Goal: Task Accomplishment & Management: Use online tool/utility

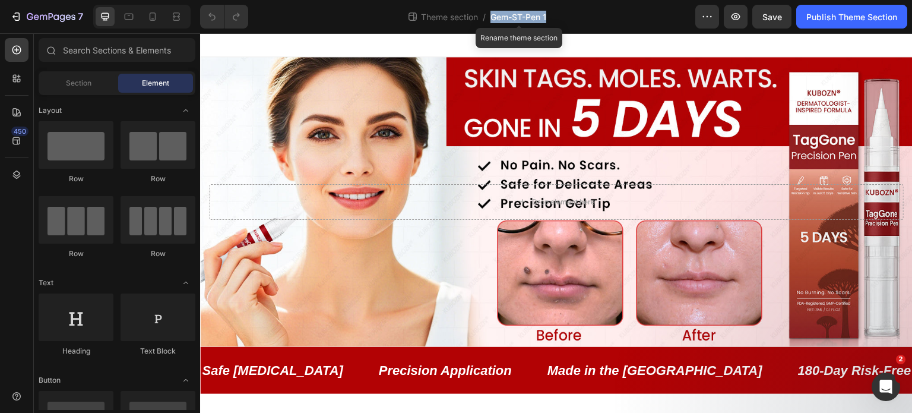
drag, startPoint x: 586, startPoint y: 13, endPoint x: 490, endPoint y: 15, distance: 96.2
click at [490, 15] on div "Theme section / Gem-ST-Pen 1 Rename theme section" at bounding box center [477, 17] width 438 height 24
copy span "Gem-ST-Pen 1"
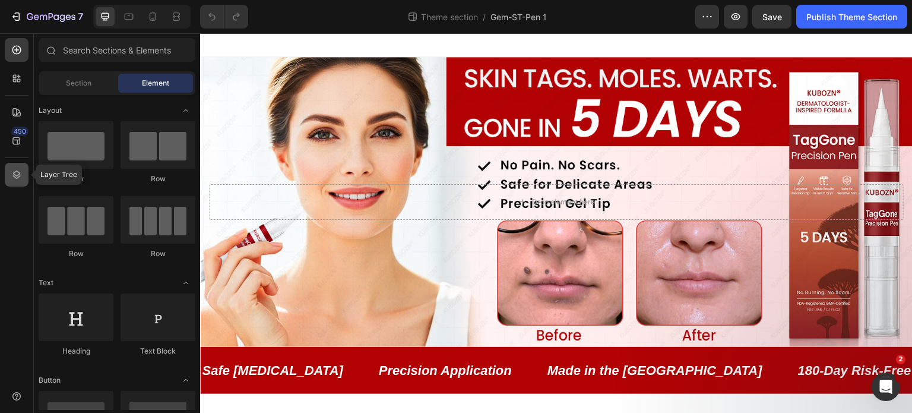
click at [14, 179] on icon at bounding box center [17, 175] width 12 height 12
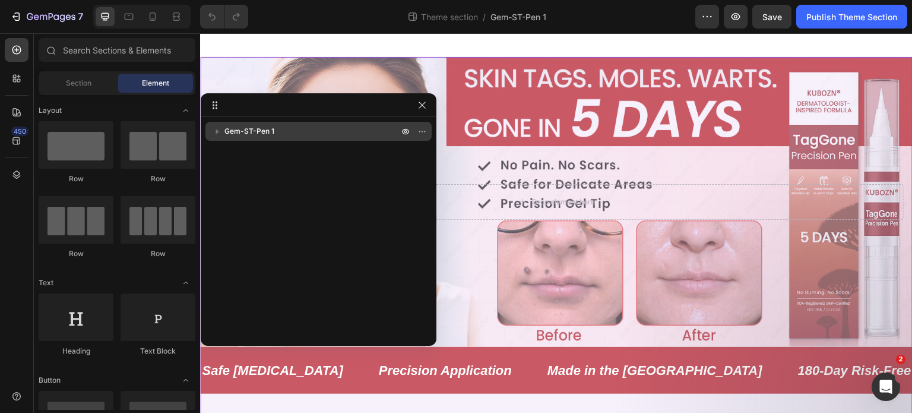
click at [212, 138] on div "Gem-ST-Pen 1" at bounding box center [318, 131] width 217 height 19
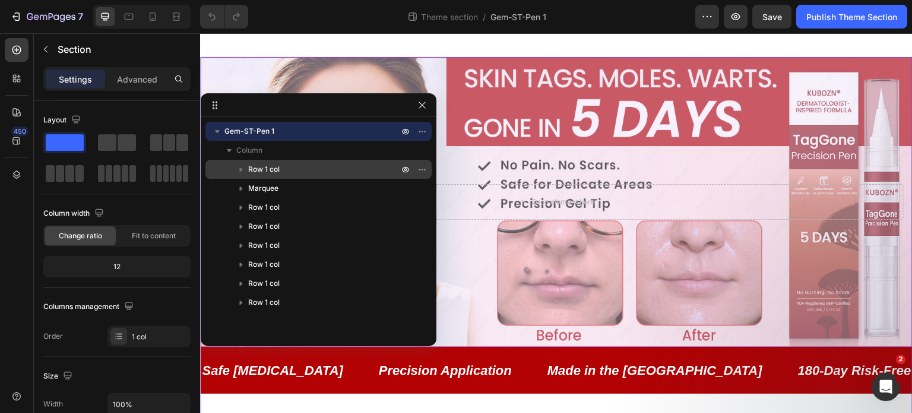
click at [311, 169] on p "Row 1 col" at bounding box center [324, 169] width 153 height 12
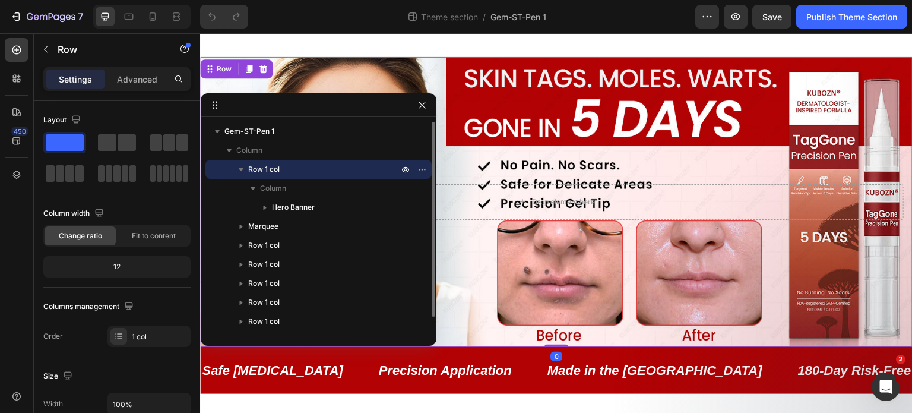
click at [311, 169] on p "Row 1 col" at bounding box center [324, 169] width 153 height 12
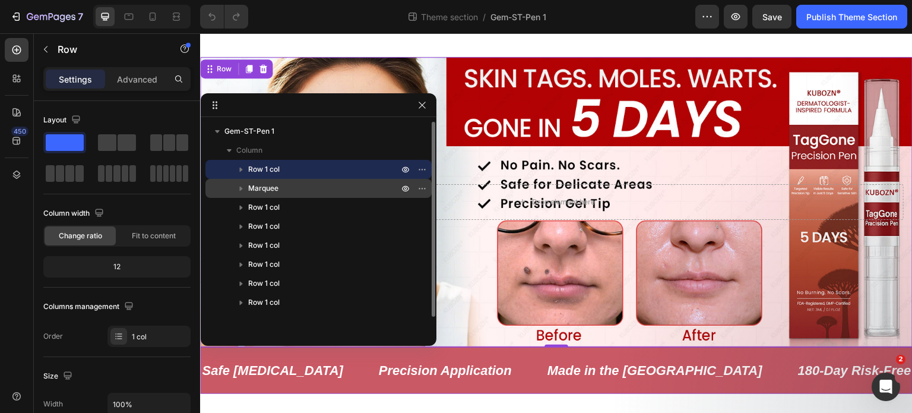
click at [275, 194] on div "Marquee" at bounding box center [318, 188] width 217 height 19
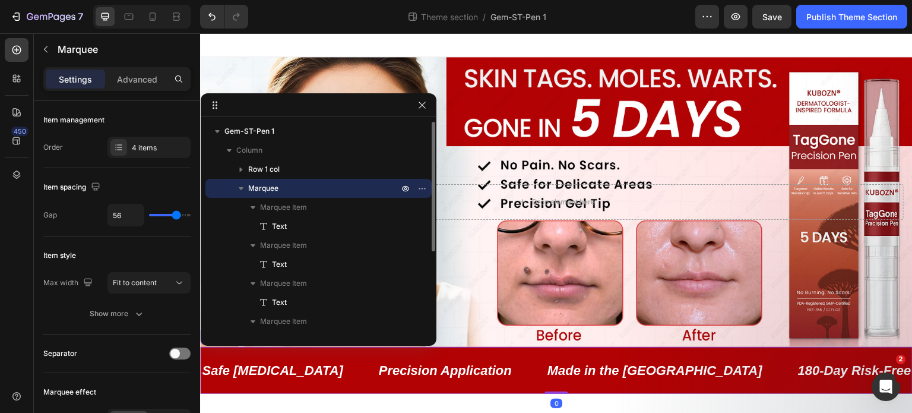
click at [275, 194] on div "Marquee" at bounding box center [318, 188] width 217 height 19
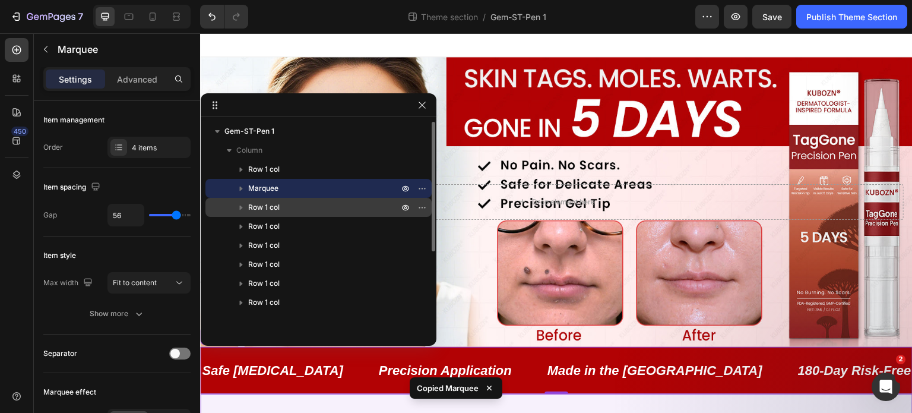
click at [321, 202] on p "Row 1 col" at bounding box center [324, 207] width 153 height 12
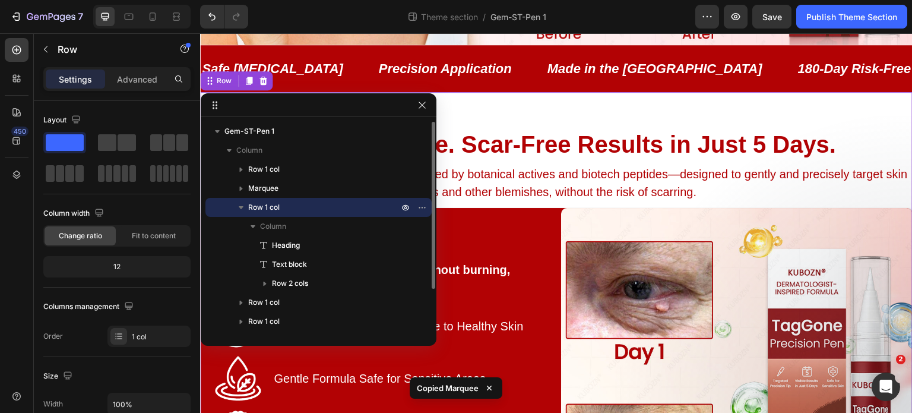
click at [321, 202] on p "Row 1 col" at bounding box center [324, 207] width 153 height 12
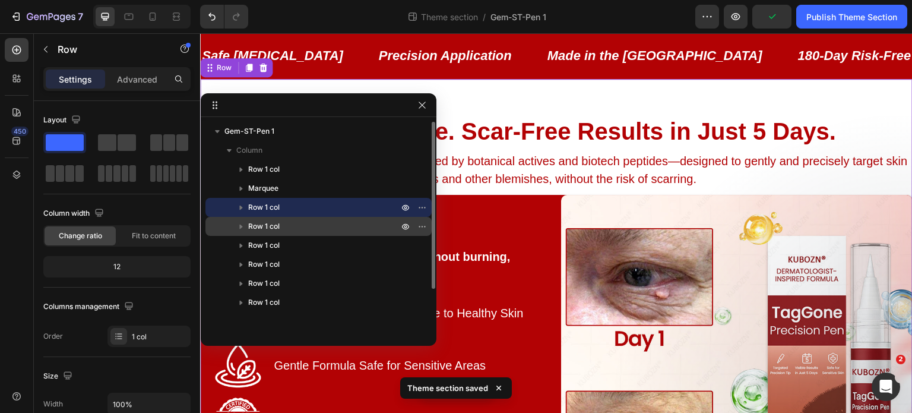
click at [341, 223] on p "Row 1 col" at bounding box center [324, 226] width 153 height 12
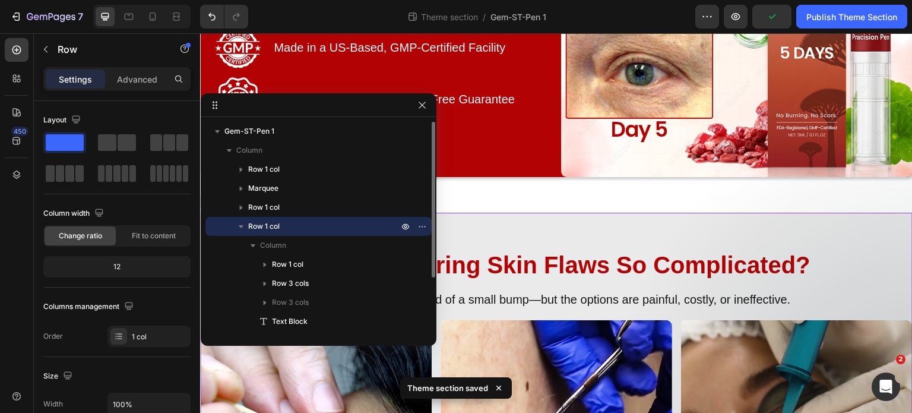
click at [341, 223] on p "Row 1 col" at bounding box center [324, 226] width 153 height 12
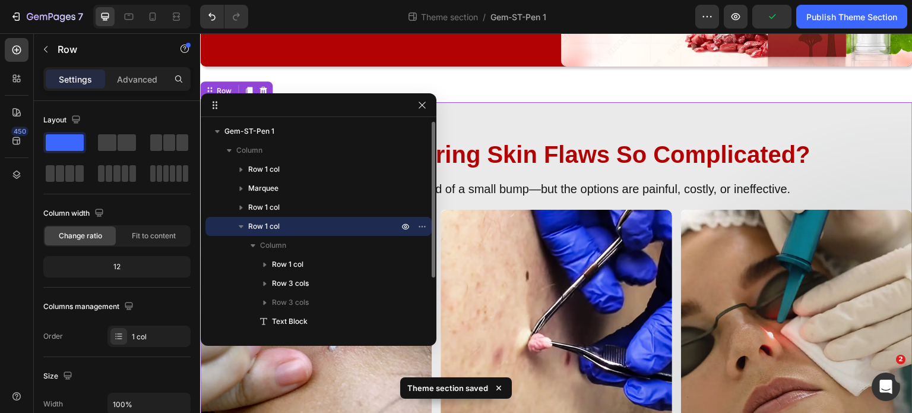
scroll to position [813, 0]
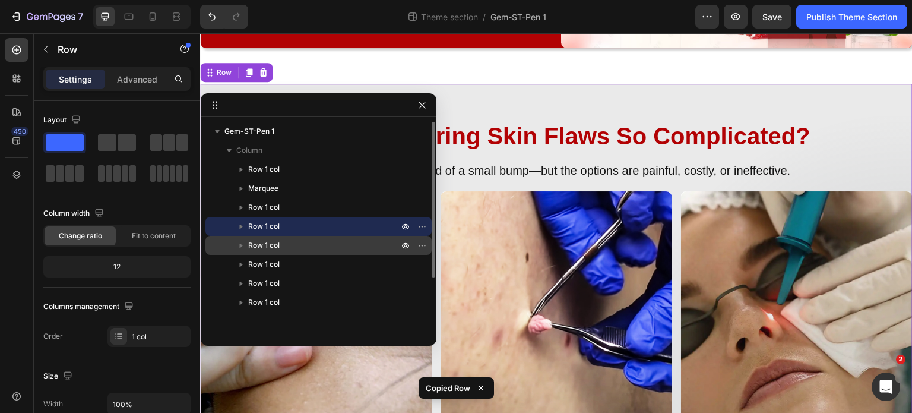
click at [274, 242] on span "Row 1 col" at bounding box center [263, 245] width 31 height 12
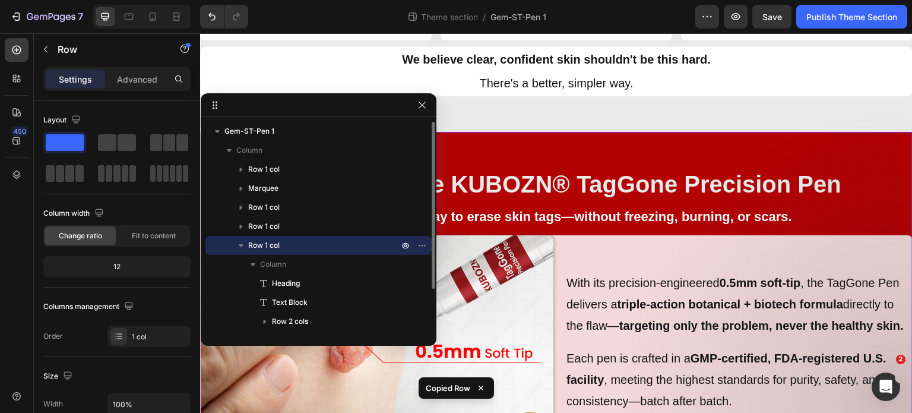
click at [274, 242] on span "Row 1 col" at bounding box center [263, 245] width 31 height 12
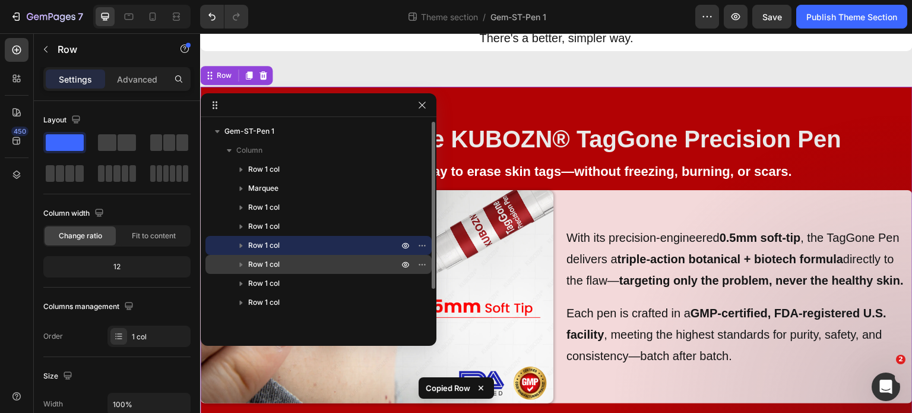
click at [278, 268] on span "Row 1 col" at bounding box center [263, 264] width 31 height 12
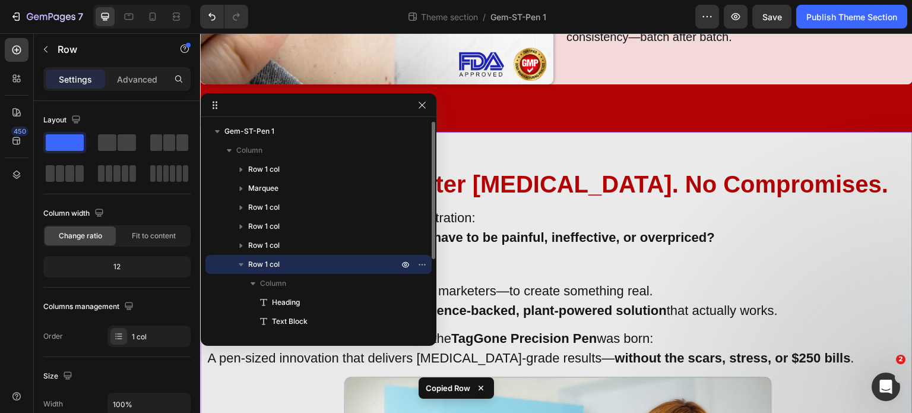
click at [278, 268] on span "Row 1 col" at bounding box center [263, 264] width 31 height 12
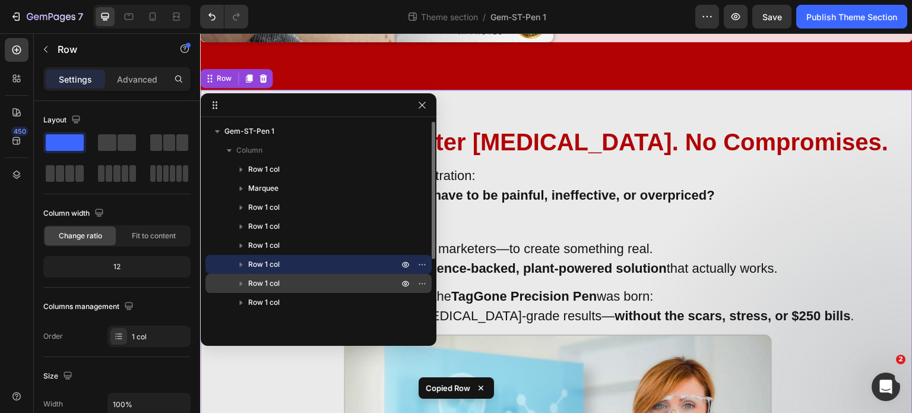
click at [248, 284] on span "Row 1 col" at bounding box center [263, 283] width 31 height 12
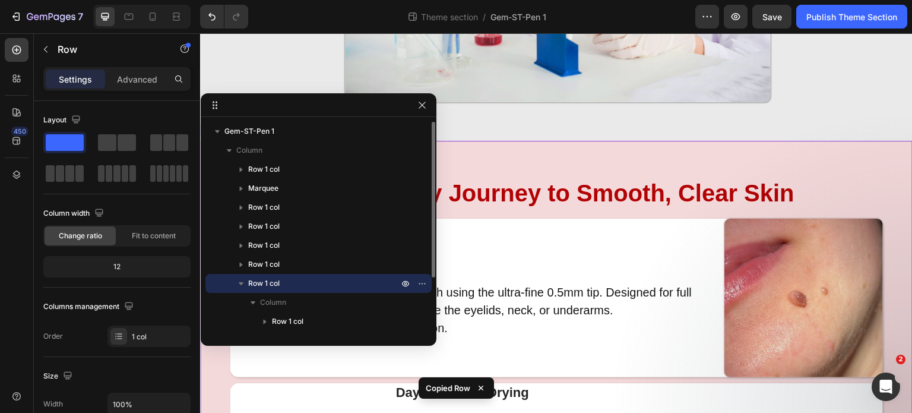
click at [248, 284] on button "button" at bounding box center [241, 283] width 14 height 14
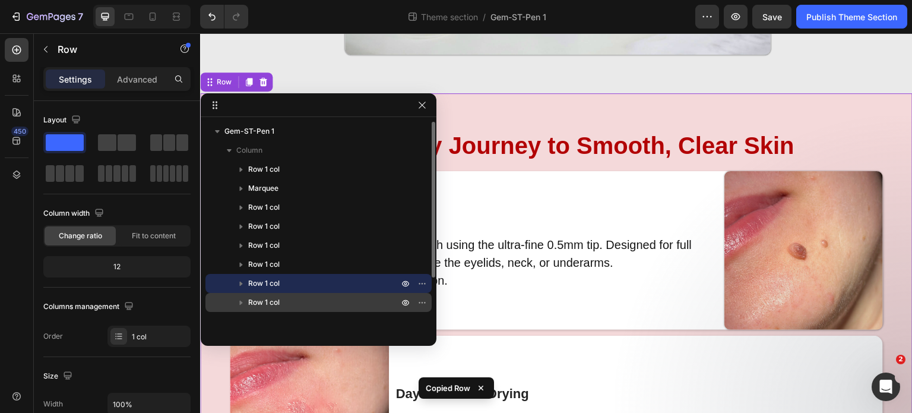
click at [311, 306] on p "Row 1 col" at bounding box center [324, 302] width 153 height 12
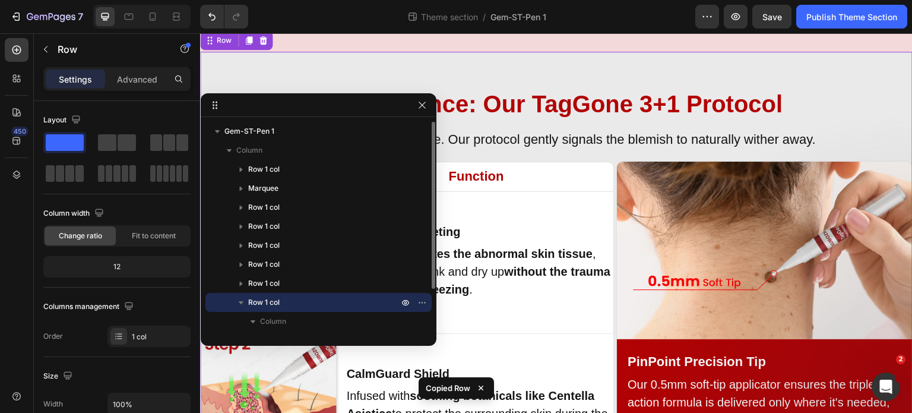
click at [311, 306] on p "Row 1 col" at bounding box center [324, 302] width 153 height 12
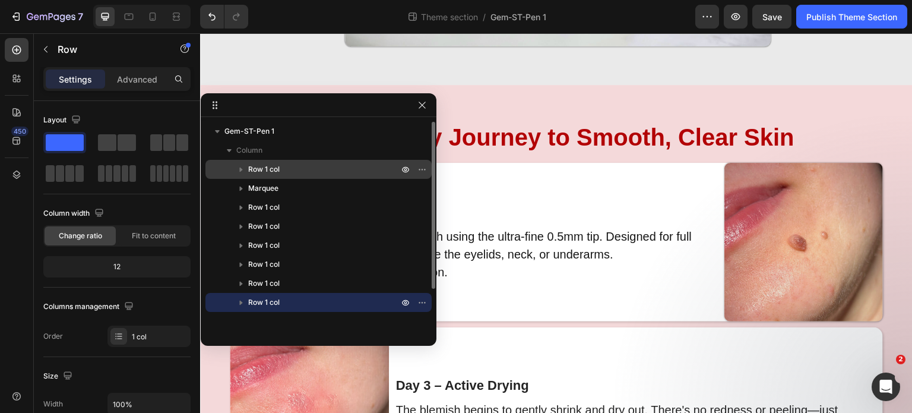
click at [294, 166] on p "Row 1 col" at bounding box center [324, 169] width 153 height 12
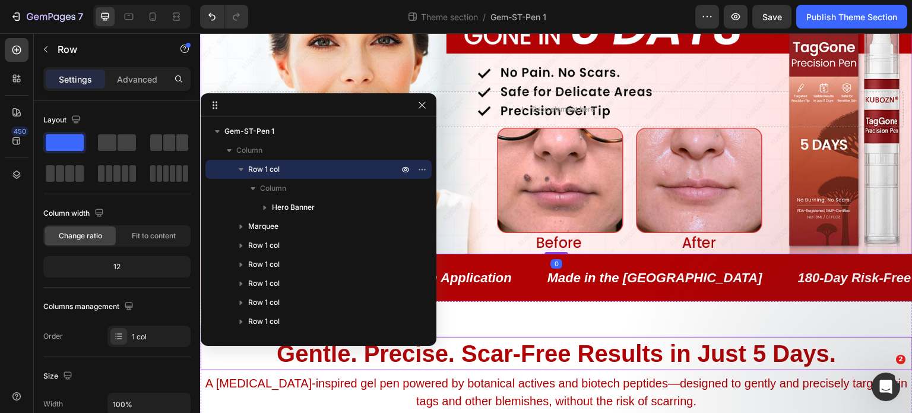
scroll to position [0, 0]
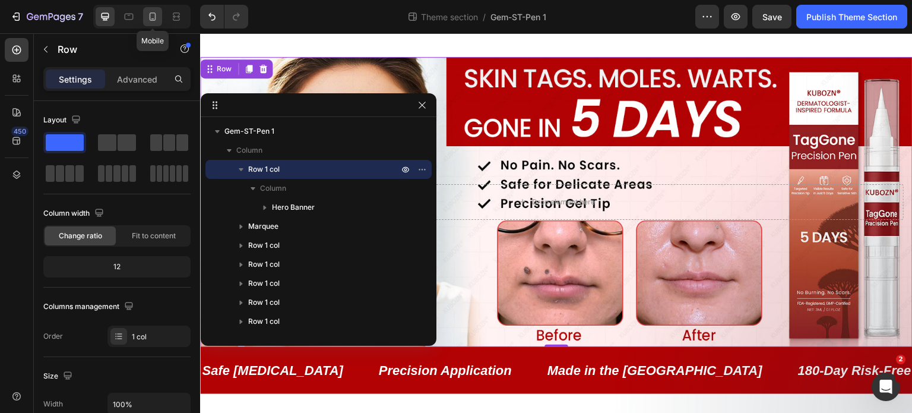
click at [154, 18] on icon at bounding box center [153, 16] width 7 height 8
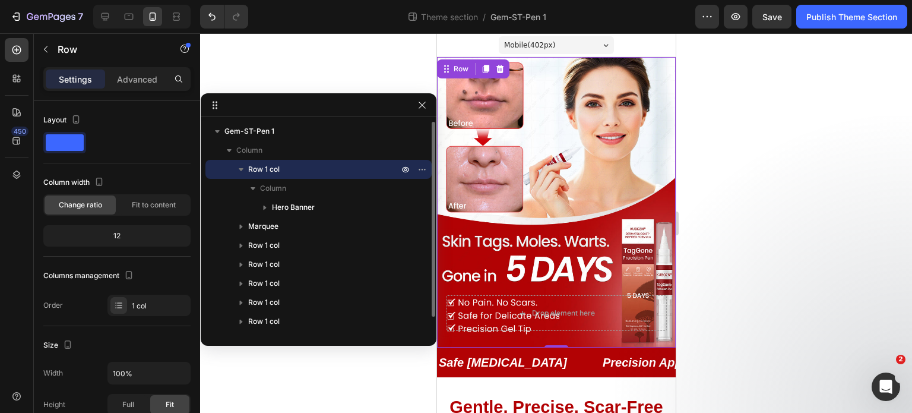
click at [261, 173] on span "Row 1 col" at bounding box center [263, 169] width 31 height 12
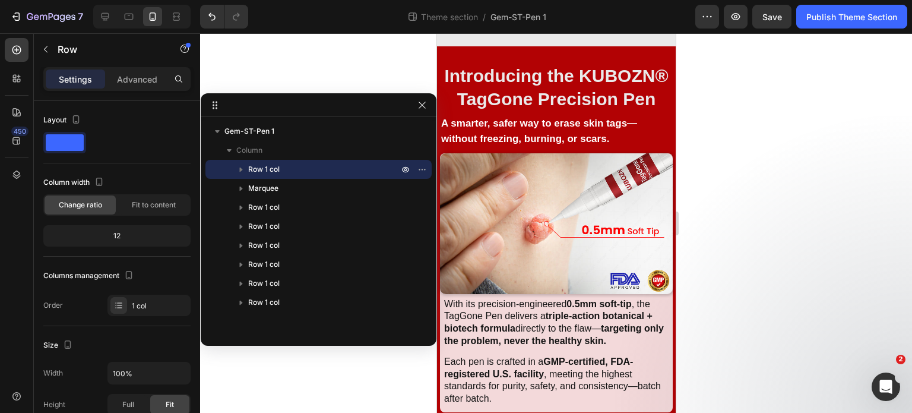
scroll to position [1425, 0]
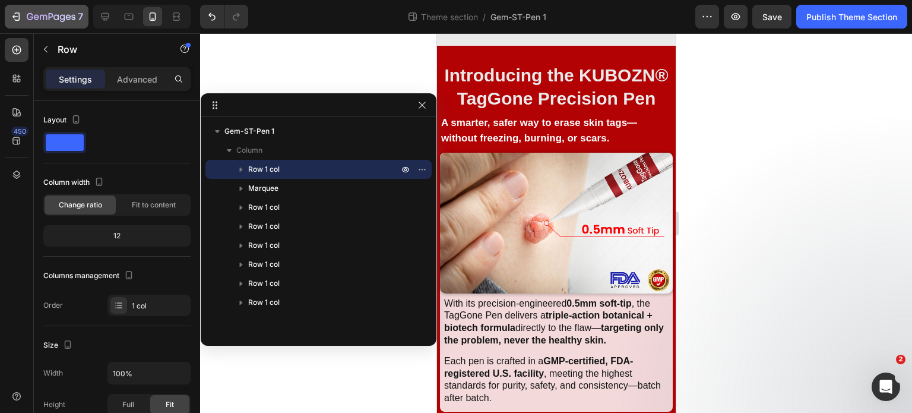
click at [5, 12] on button "7" at bounding box center [47, 17] width 84 height 24
